Goal: Check status: Check status

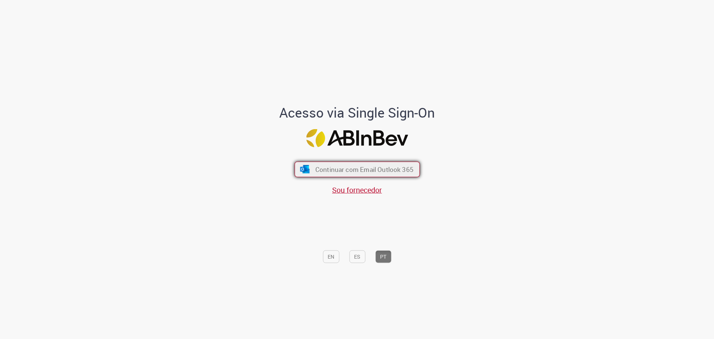
click at [358, 174] on button "Continuar com Email Outlook 365" at bounding box center [357, 169] width 125 height 16
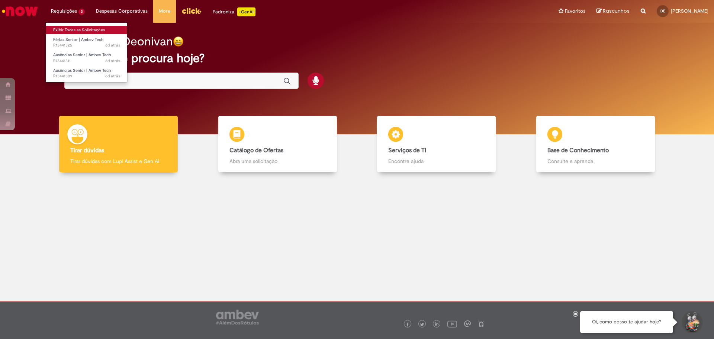
click at [79, 30] on link "Exibir Todas as Solicitações" at bounding box center [87, 30] width 82 height 8
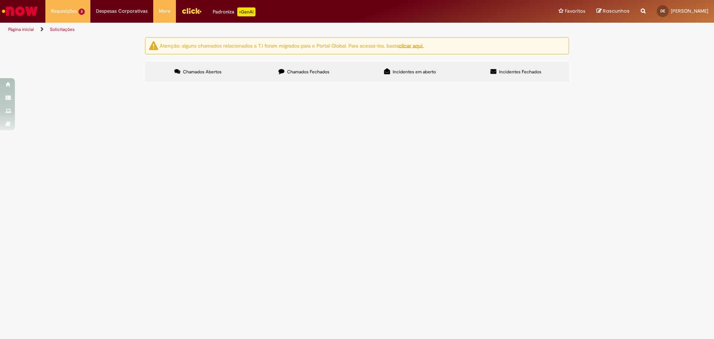
click at [0, 0] on img "recolher o estado da solicitação" at bounding box center [0, 0] width 0 height 0
drag, startPoint x: 161, startPoint y: 129, endPoint x: 105, endPoint y: 138, distance: 57.4
click at [105, 84] on div "Atenção: alguns chamados relacionados a T.I foram migrados para o Portal Global…" at bounding box center [357, 60] width 714 height 47
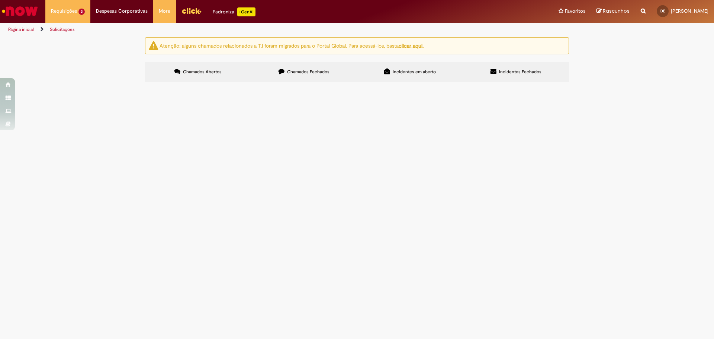
drag, startPoint x: 165, startPoint y: 132, endPoint x: 160, endPoint y: 131, distance: 4.5
click at [0, 0] on span "R13441325" at bounding box center [0, 0] width 0 height 0
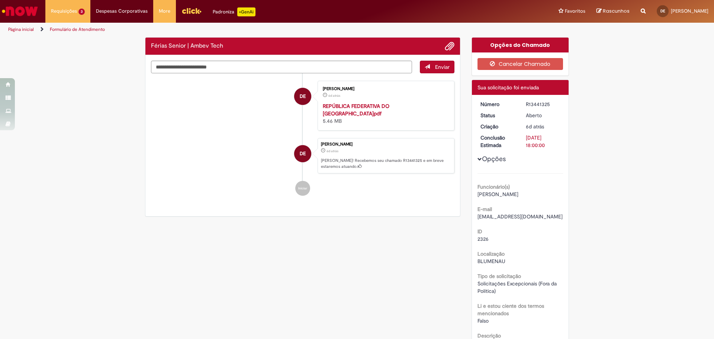
drag, startPoint x: 161, startPoint y: 129, endPoint x: 89, endPoint y: 95, distance: 79.5
click at [89, 95] on div "Verificar Código de Barras Férias Senior | Ambev Tech Enviar DE Deonivan Costa …" at bounding box center [357, 325] width 714 height 577
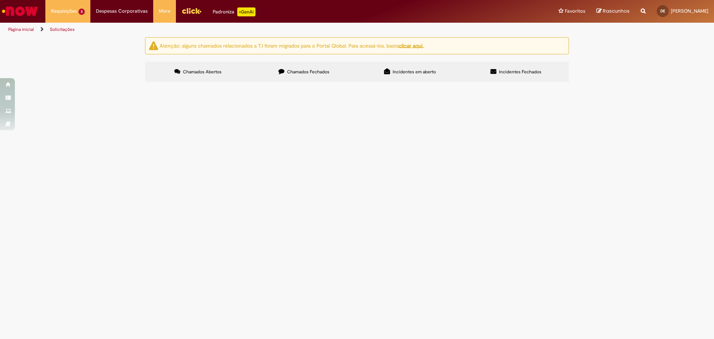
click at [0, 0] on span "R13441311" at bounding box center [0, 0] width 0 height 0
click at [0, 0] on span "R13441309" at bounding box center [0, 0] width 0 height 0
